Goal: Find specific page/section: Find specific page/section

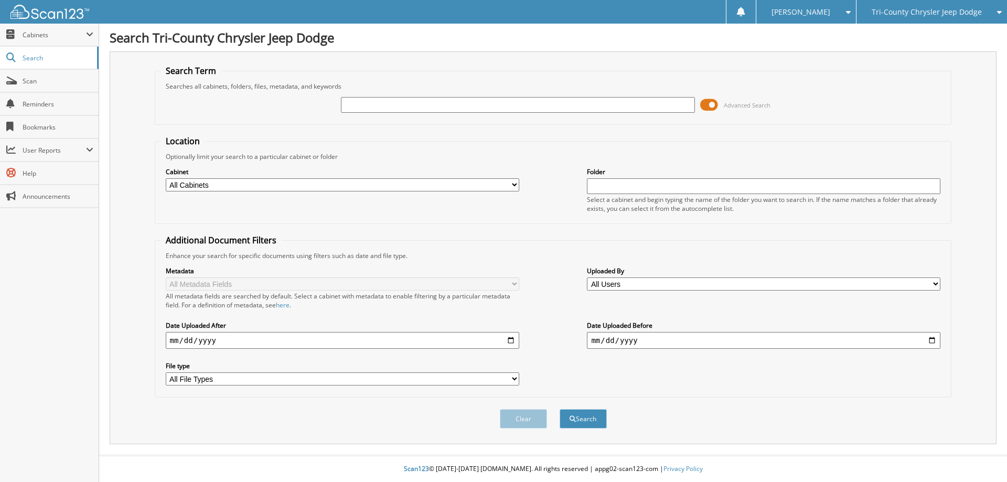
click at [377, 102] on input "text" at bounding box center [517, 105] width 353 height 16
type input "164496"
click at [560, 409] on button "Search" at bounding box center [583, 418] width 47 height 19
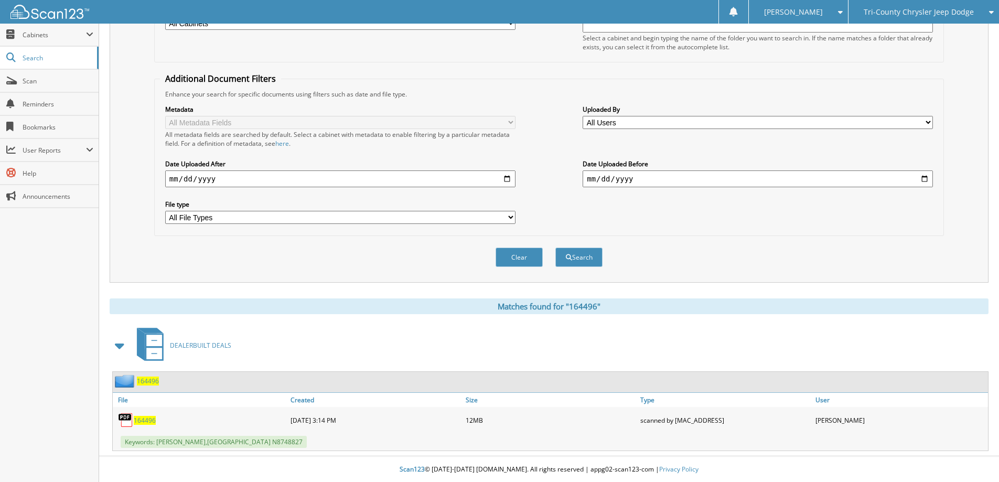
scroll to position [163, 0]
click at [148, 421] on span "164496" at bounding box center [145, 419] width 22 height 9
